Goal: Information Seeking & Learning: Learn about a topic

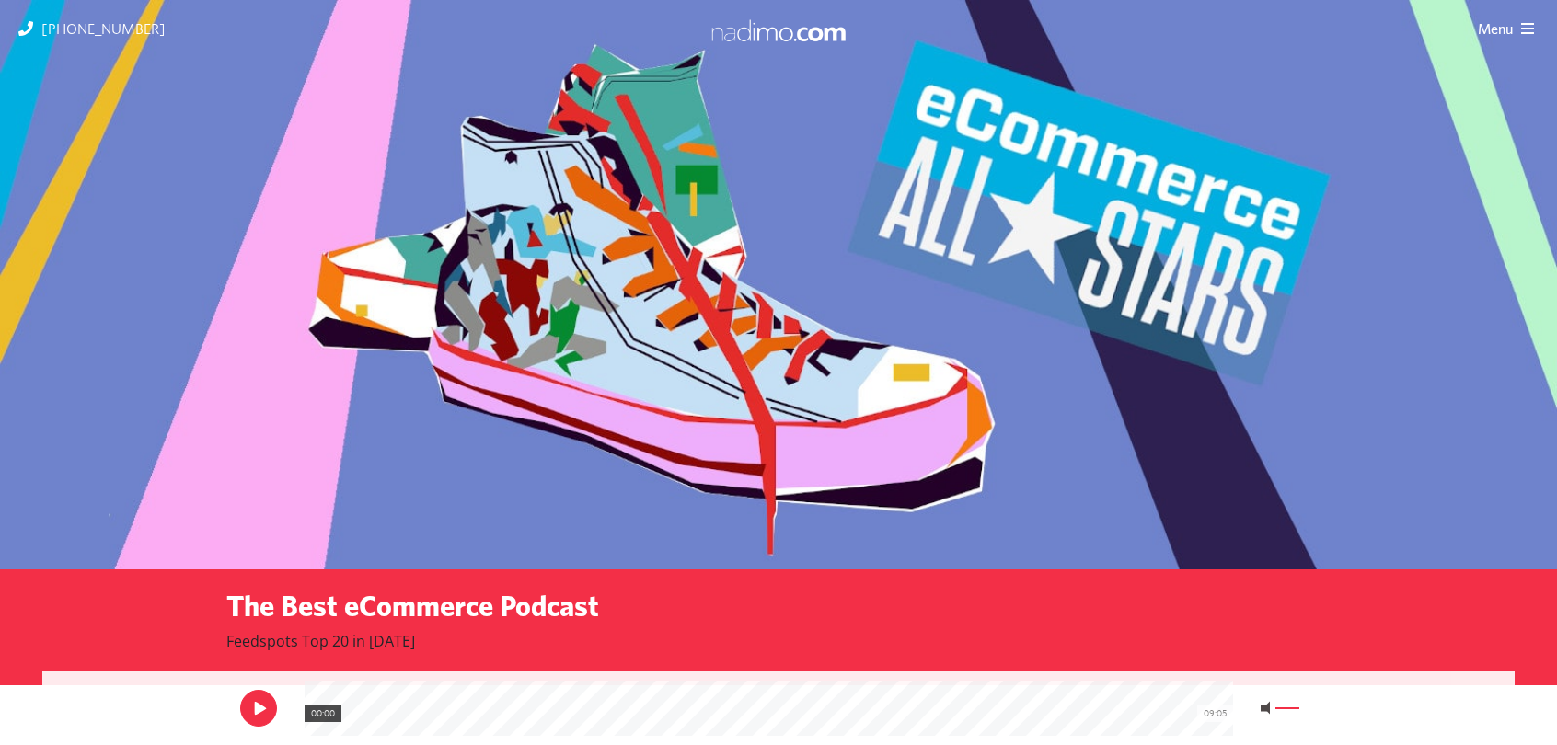
click at [742, 28] on img at bounding box center [778, 30] width 138 height 24
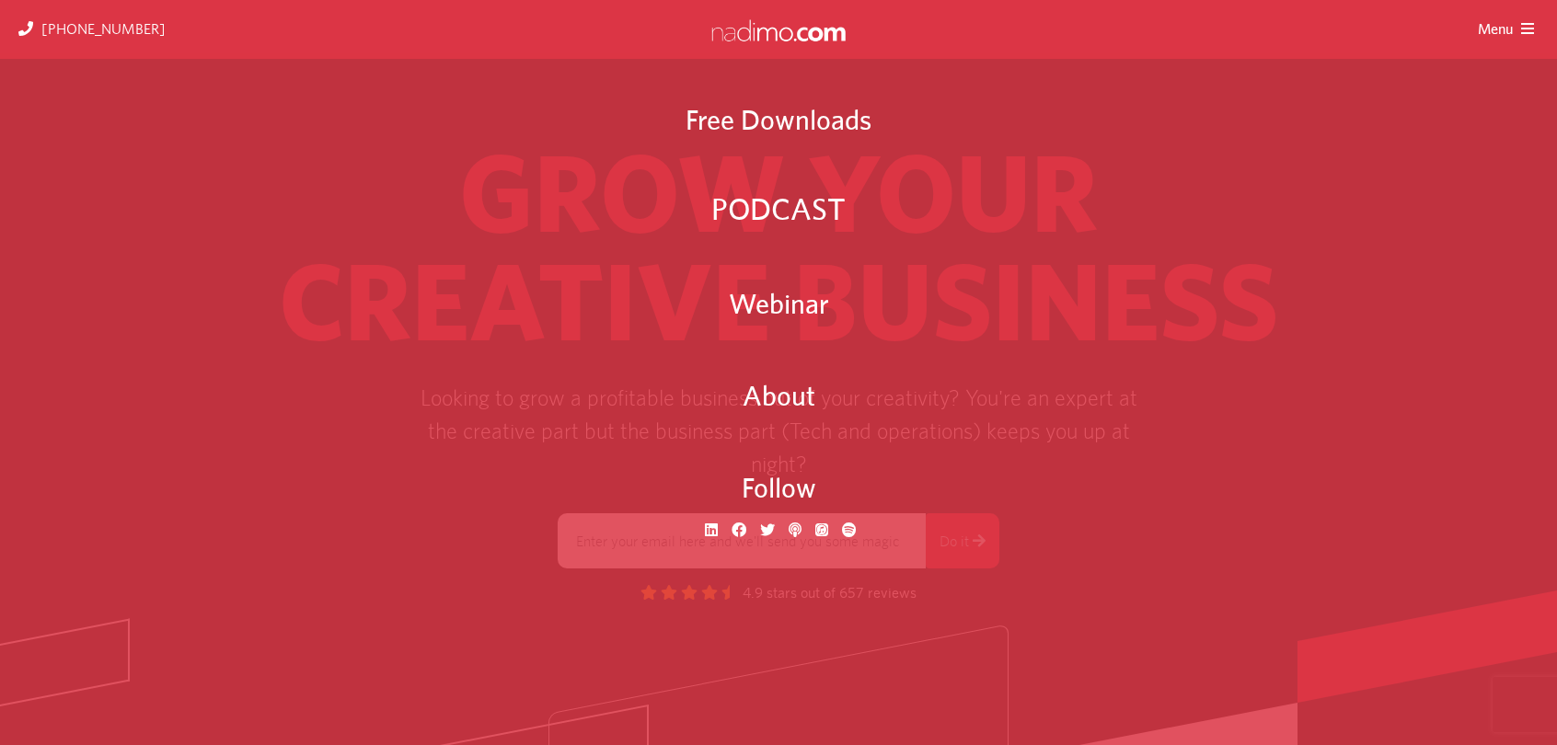
click at [739, 203] on span "PODCAST" at bounding box center [777, 212] width 133 height 51
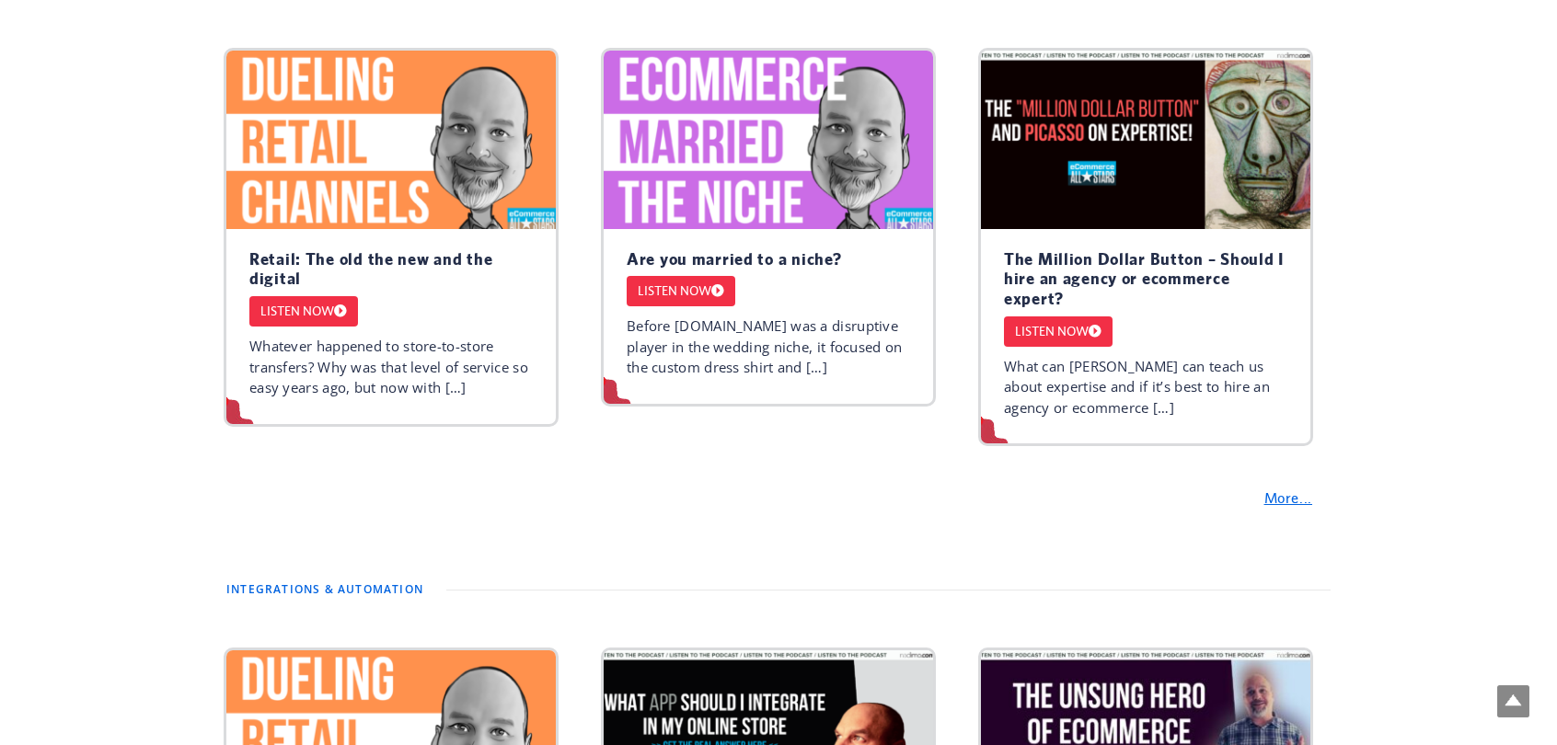
scroll to position [828, 0]
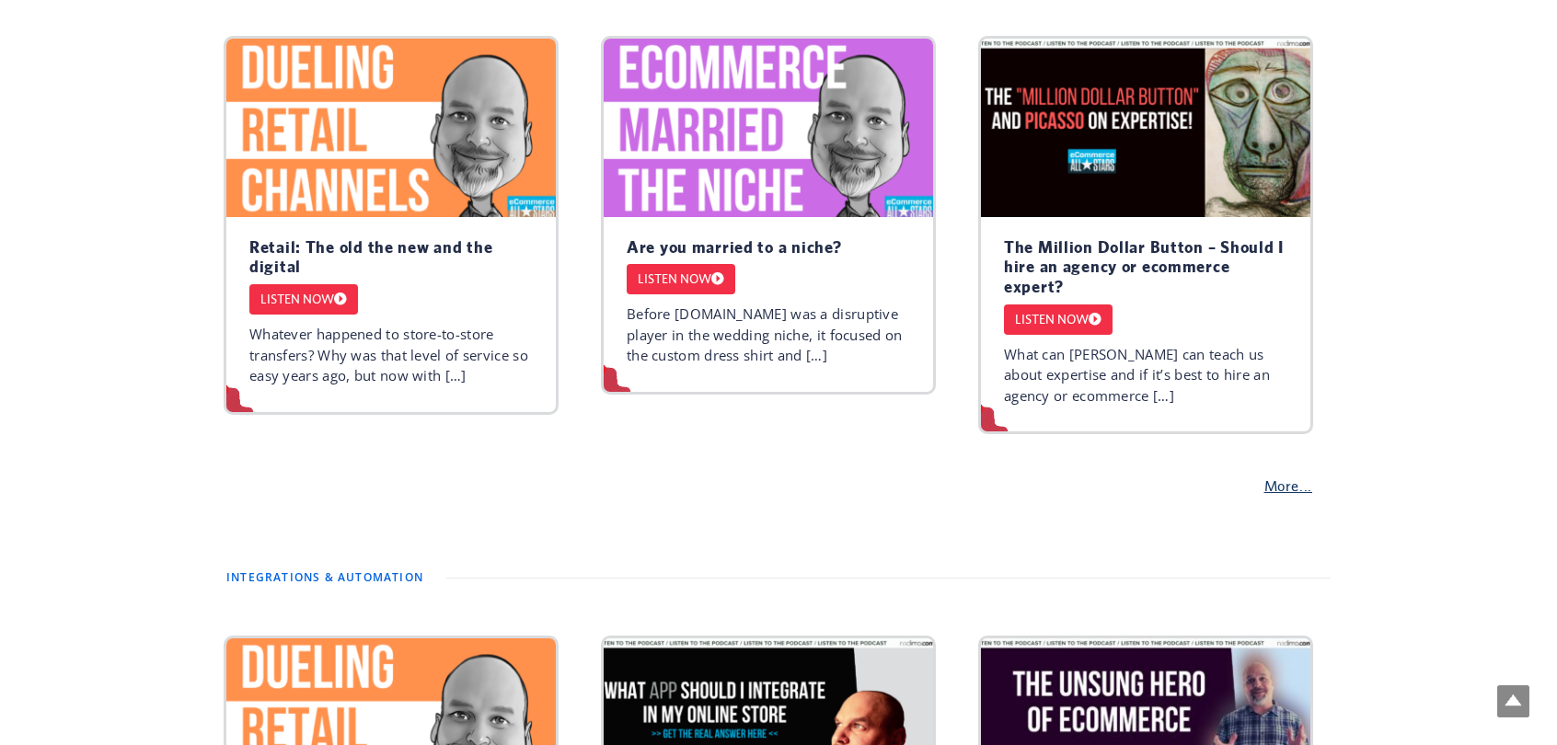
click at [1286, 483] on link "More..." at bounding box center [1295, 486] width 62 height 19
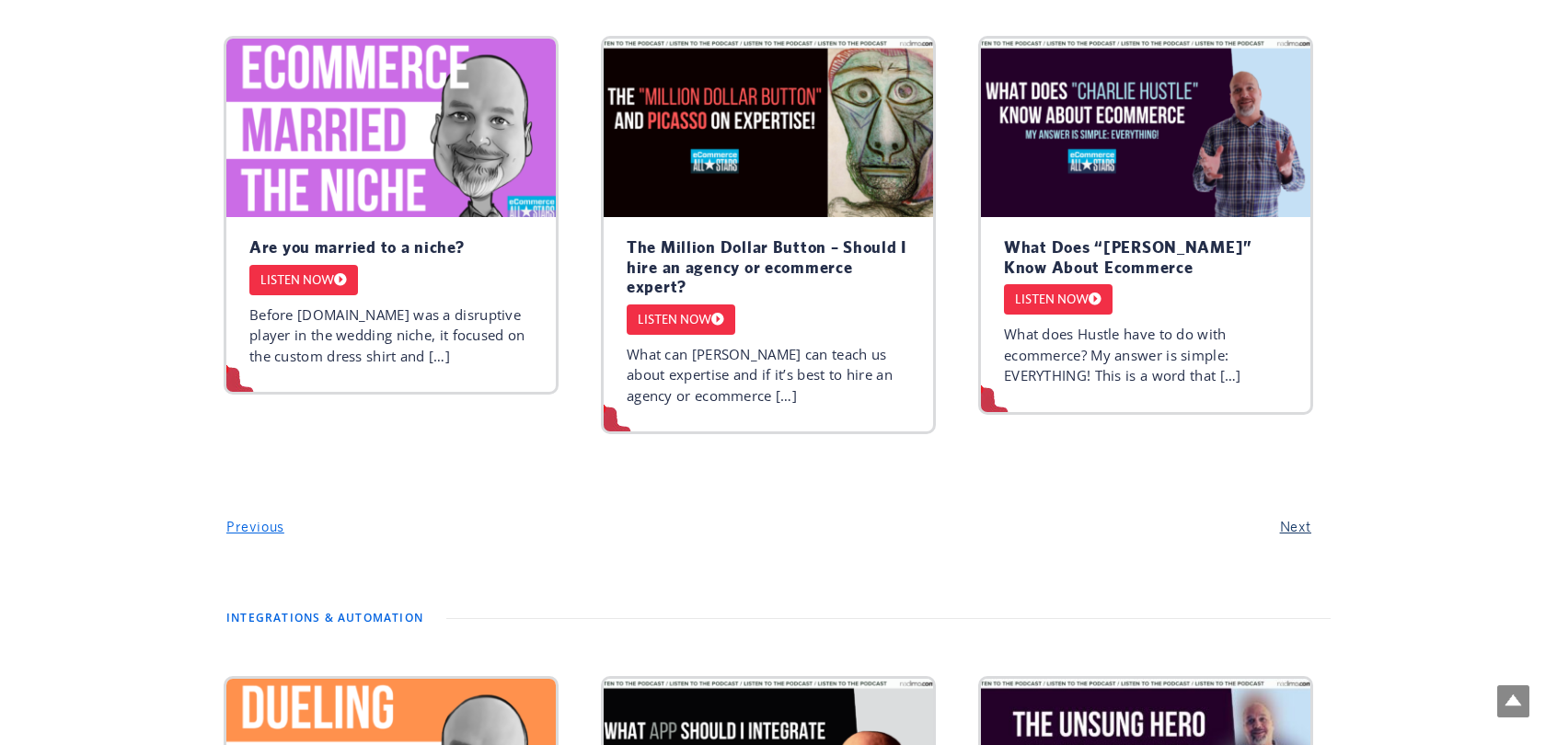
click at [1296, 515] on button "Next" at bounding box center [1295, 527] width 42 height 24
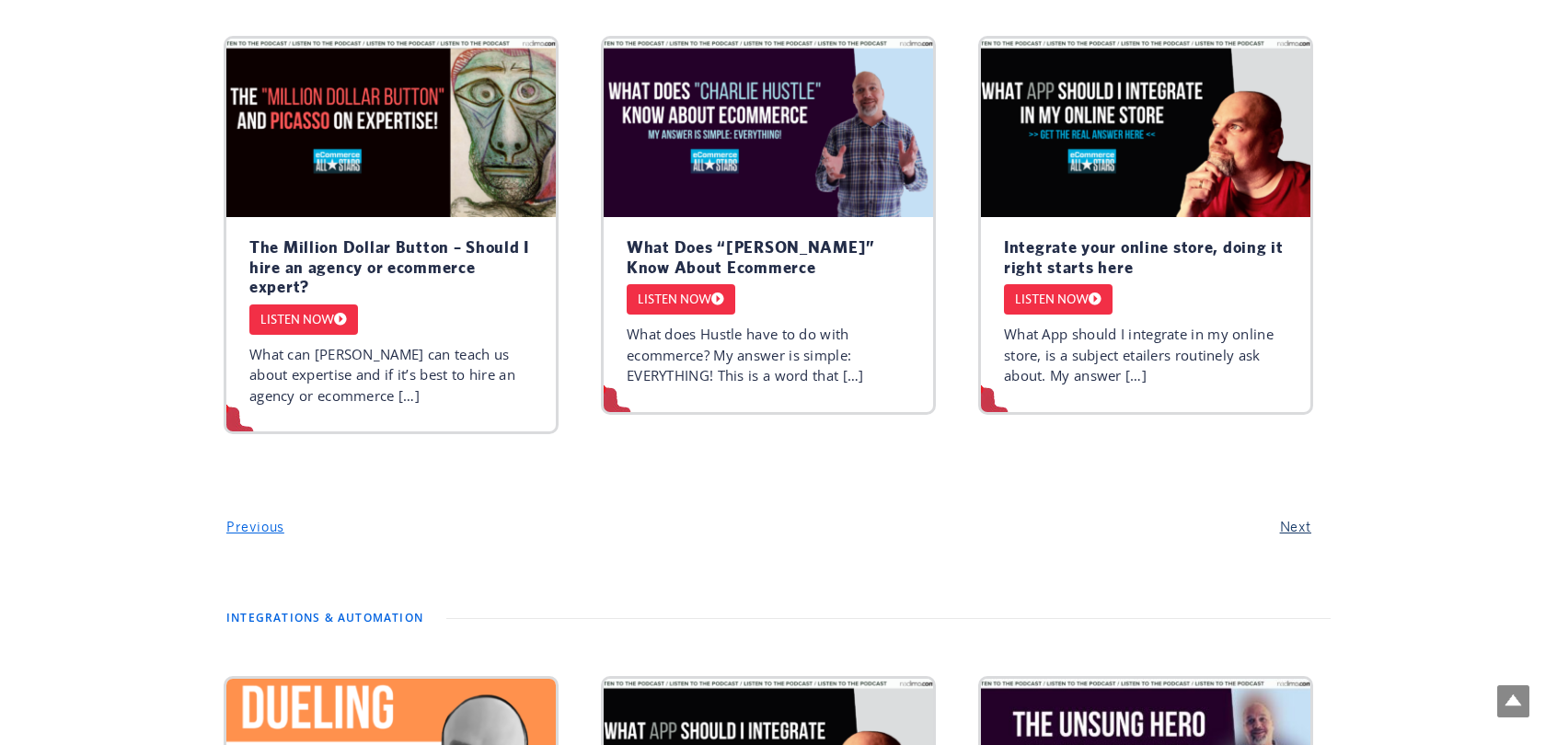
click at [1296, 515] on button "Next" at bounding box center [1295, 527] width 42 height 24
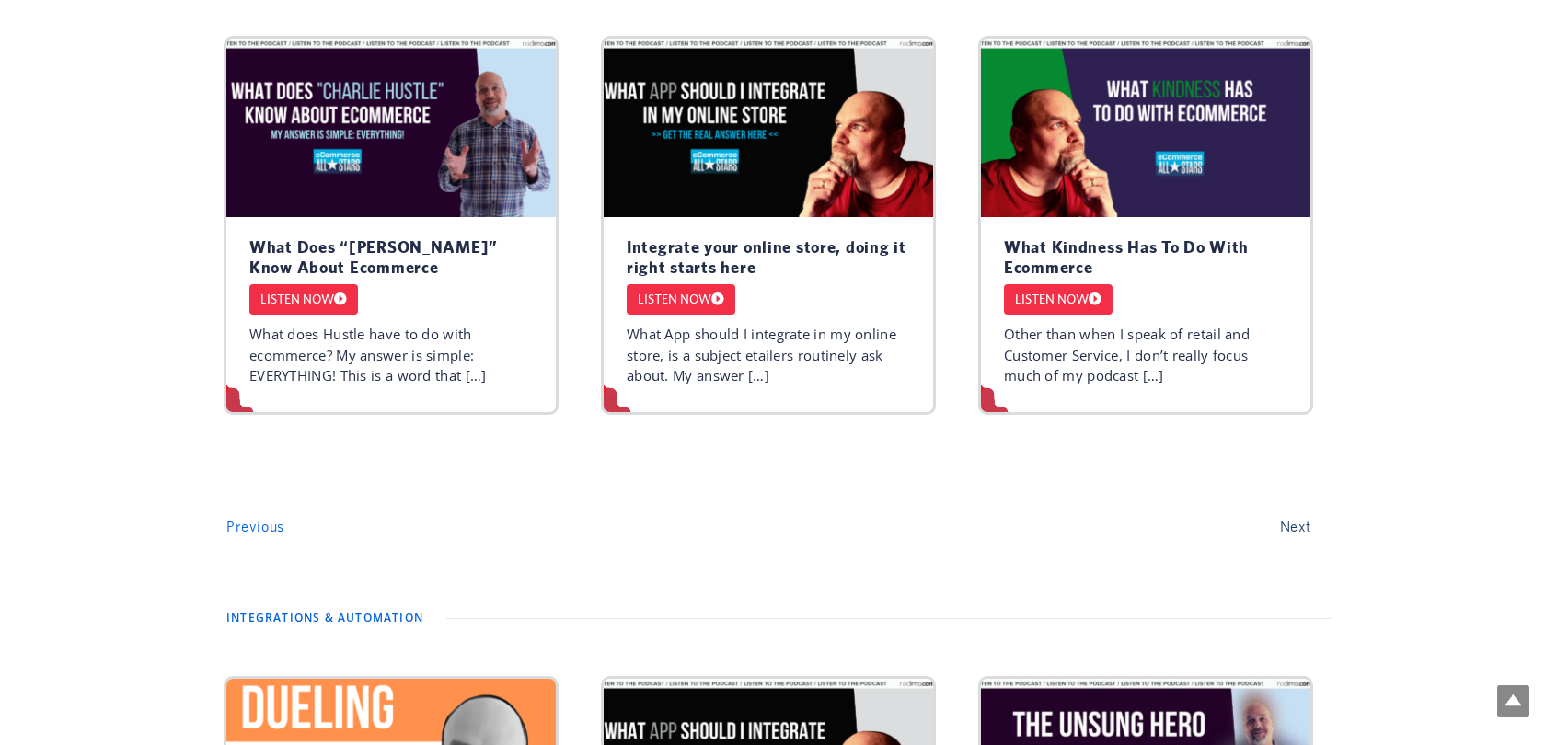
click at [1296, 515] on button "Next" at bounding box center [1295, 527] width 42 height 24
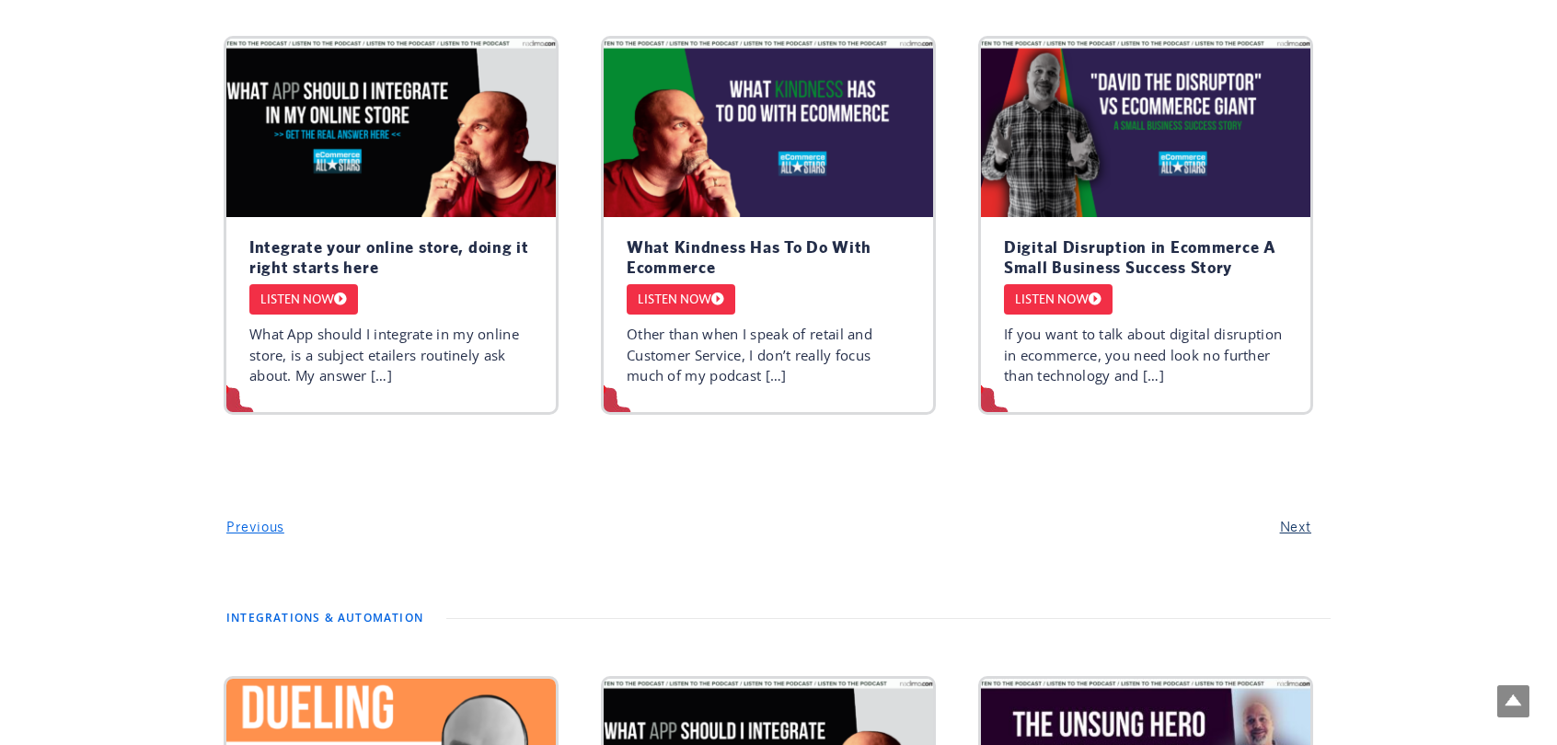
click at [1296, 515] on button "Next" at bounding box center [1295, 527] width 42 height 24
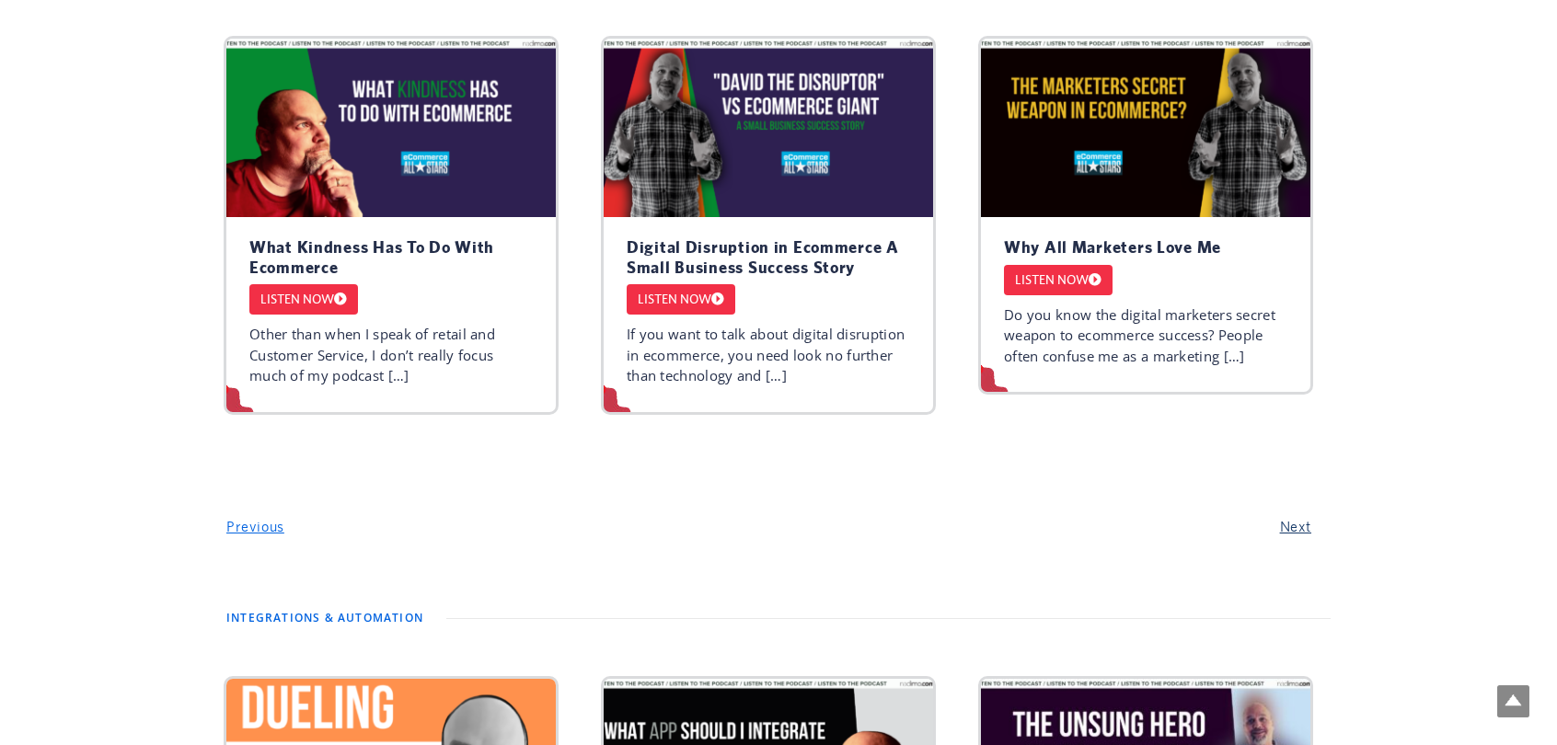
click at [1296, 515] on button "Next" at bounding box center [1295, 527] width 42 height 24
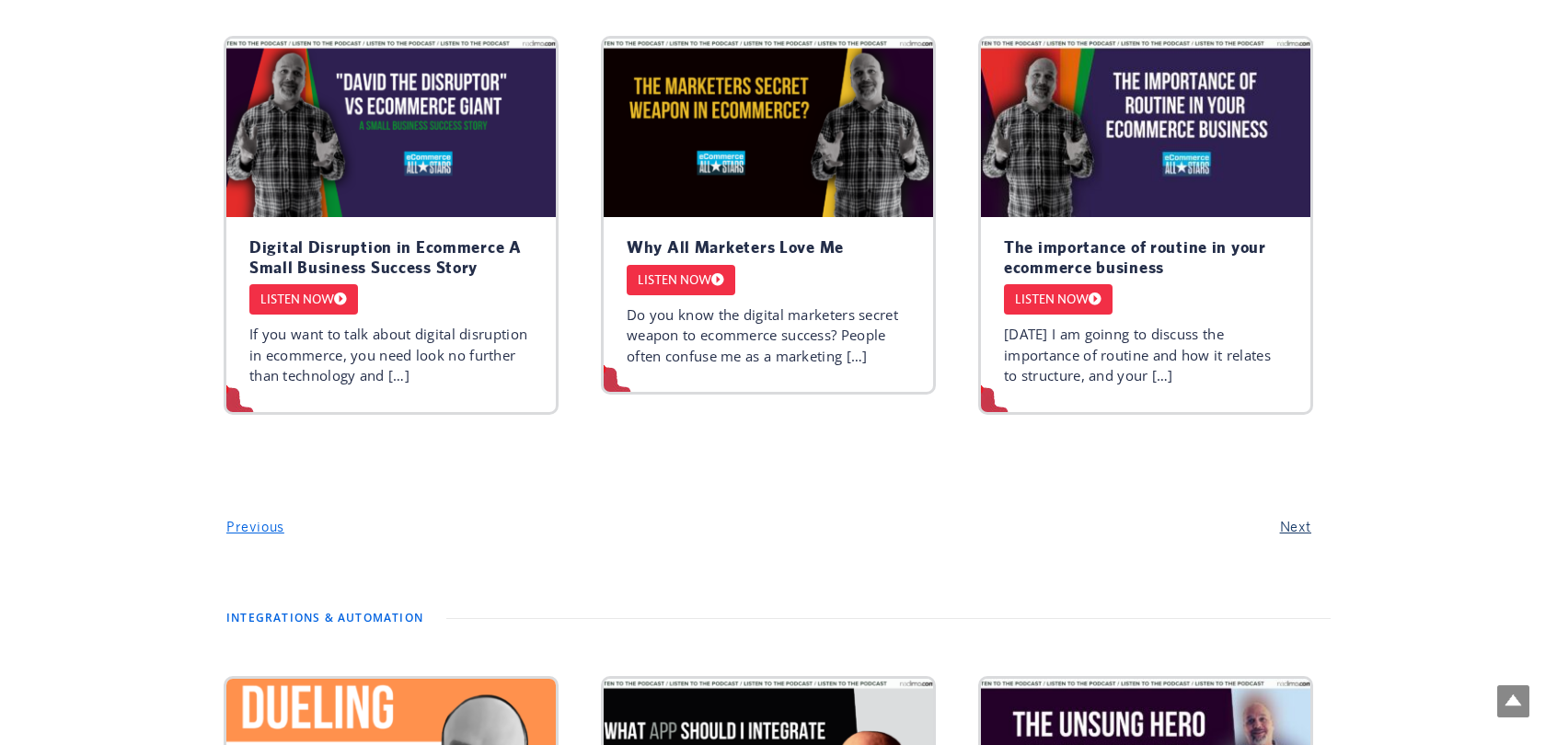
click at [1296, 515] on button "Next" at bounding box center [1295, 527] width 42 height 24
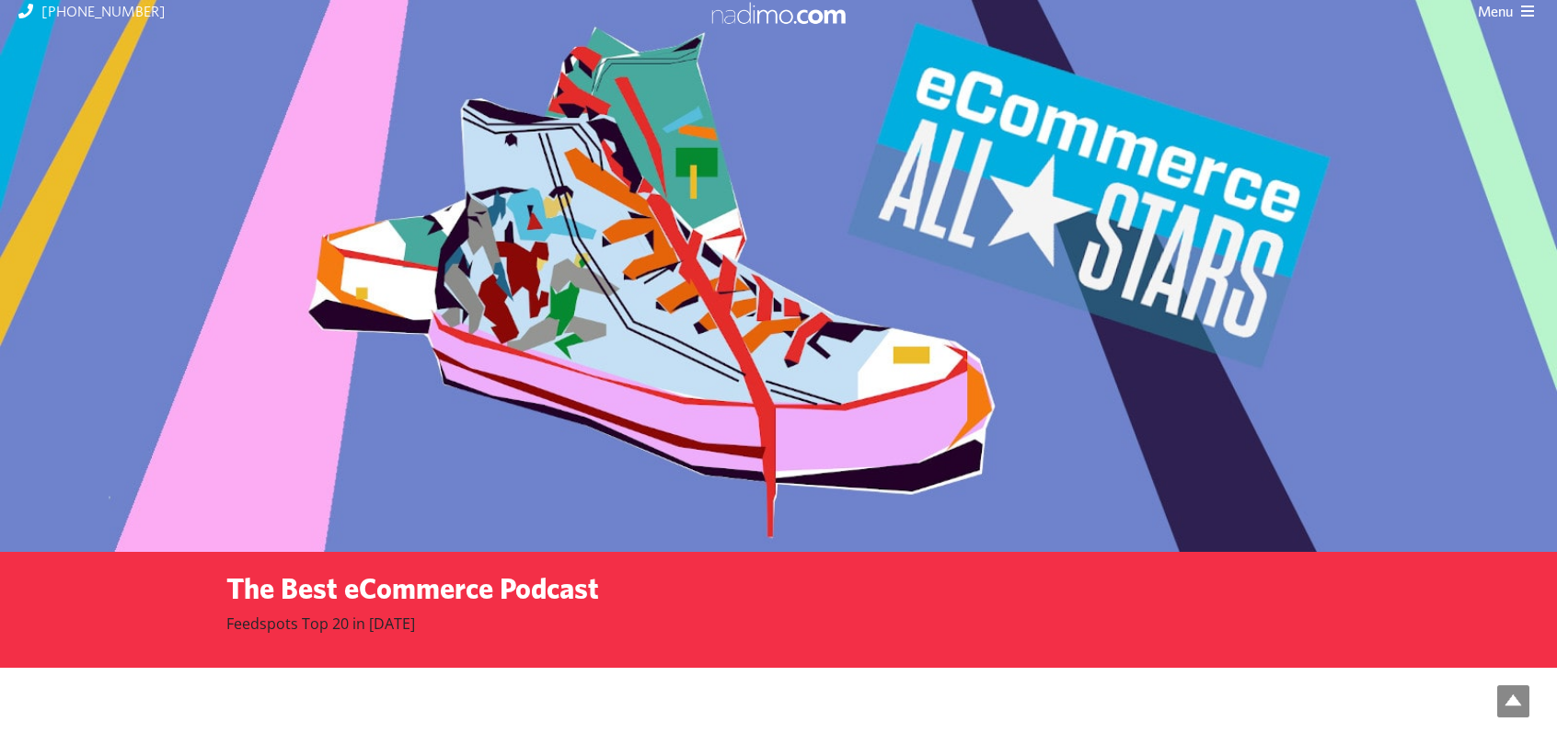
scroll to position [0, 0]
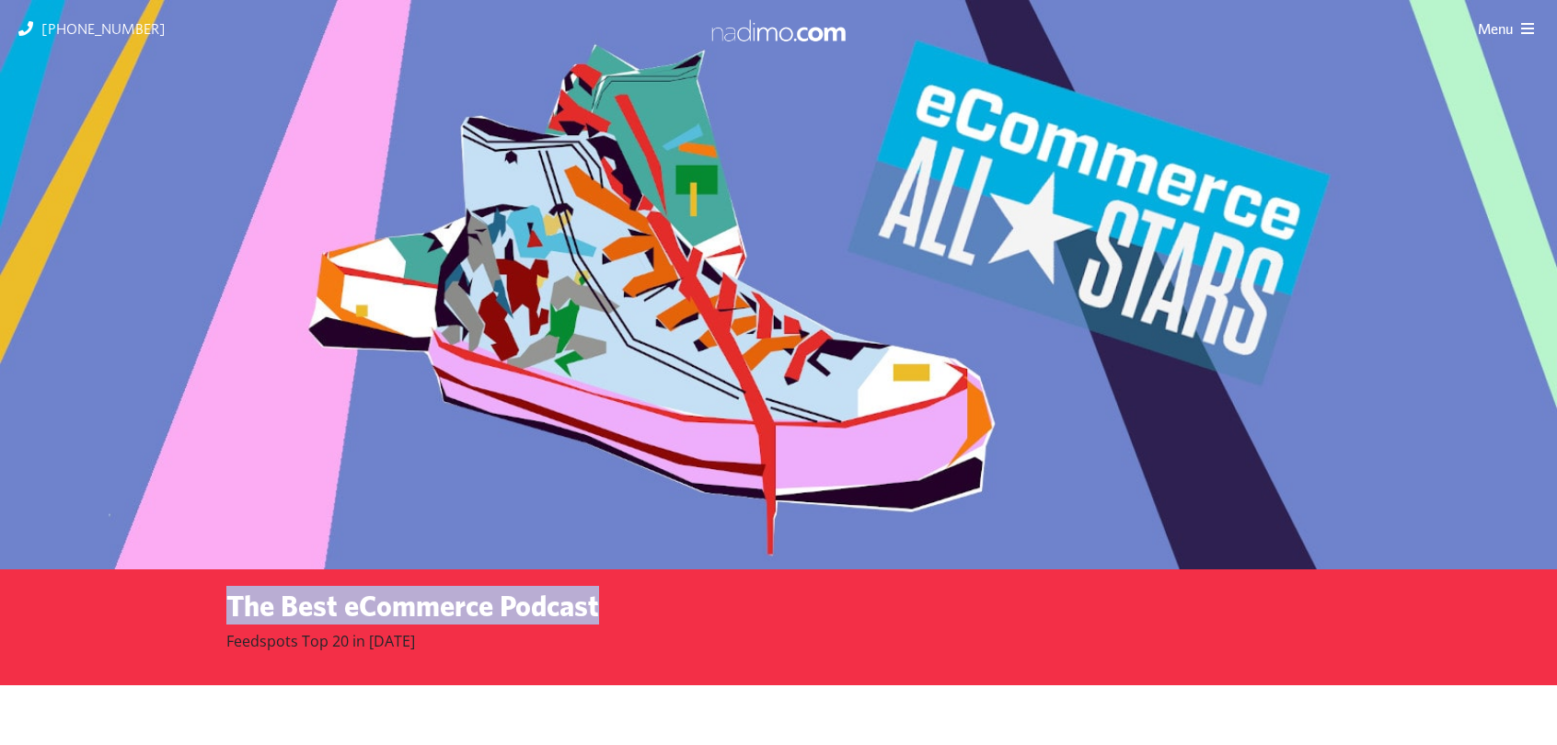
drag, startPoint x: 223, startPoint y: 605, endPoint x: 599, endPoint y: 612, distance: 376.4
click at [599, 612] on div "The Best eCommerce Podcast Feedspots Top 20 in [DATE]" at bounding box center [779, 628] width 1132 height 116
copy h2 "The Best eCommerce Podcast"
